Goal: Task Accomplishment & Management: Use online tool/utility

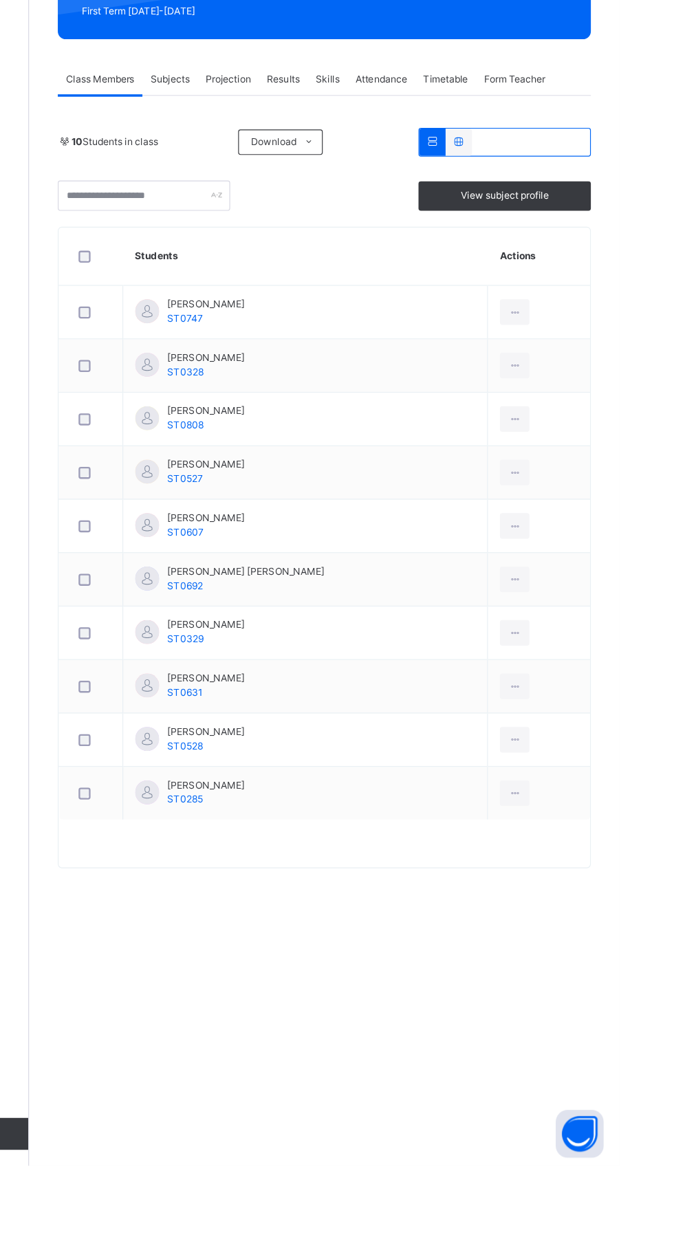
click at [490, 318] on span "Attendance" at bounding box center [468, 311] width 45 height 12
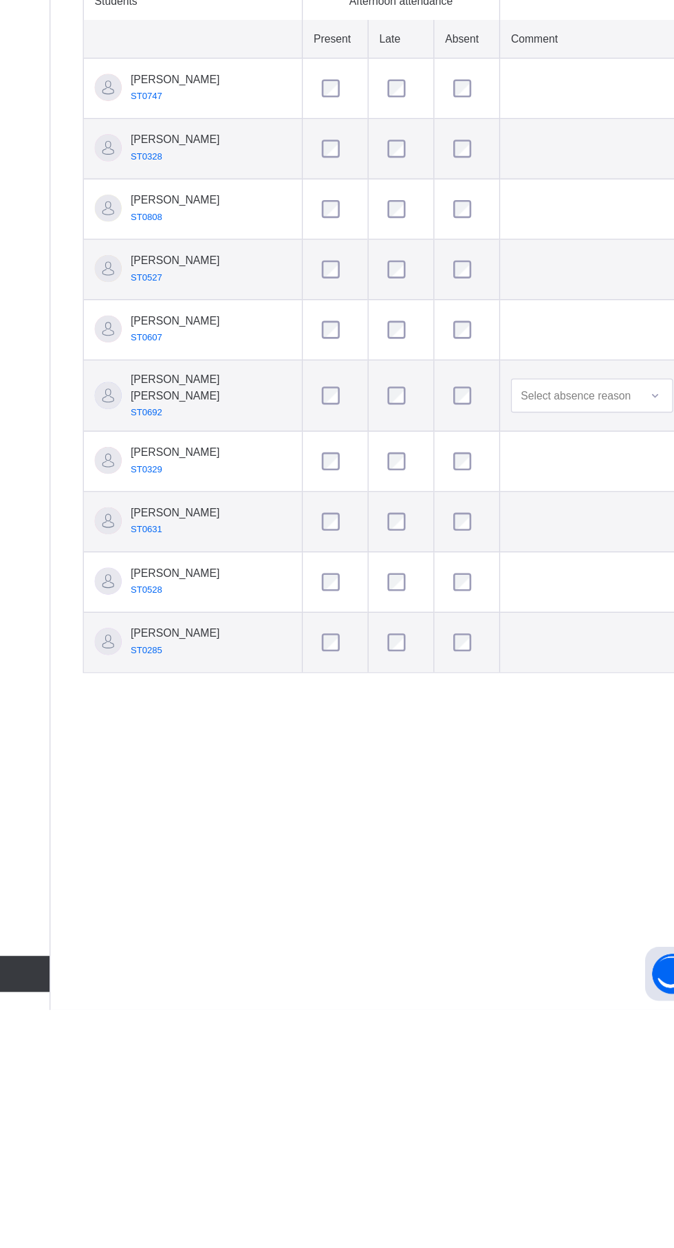
click at [246, 458] on span "Save" at bounding box center [246, 451] width 34 height 12
